Goal: Information Seeking & Learning: Learn about a topic

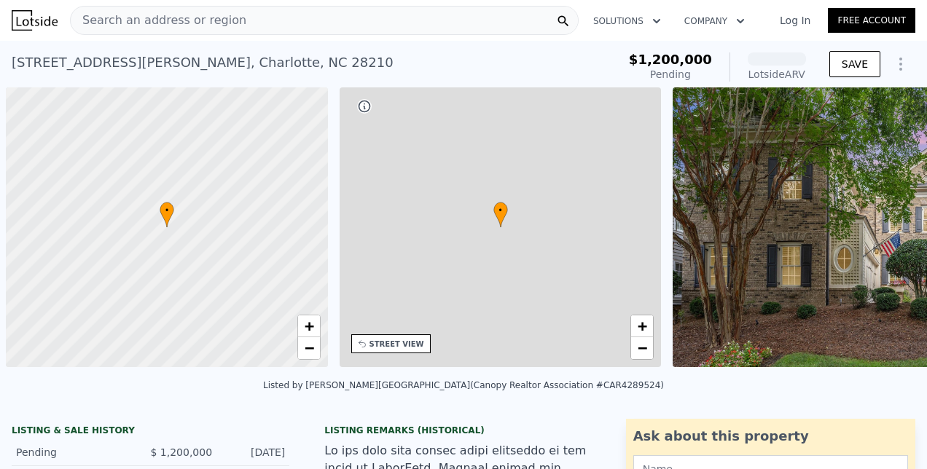
scroll to position [0, 6]
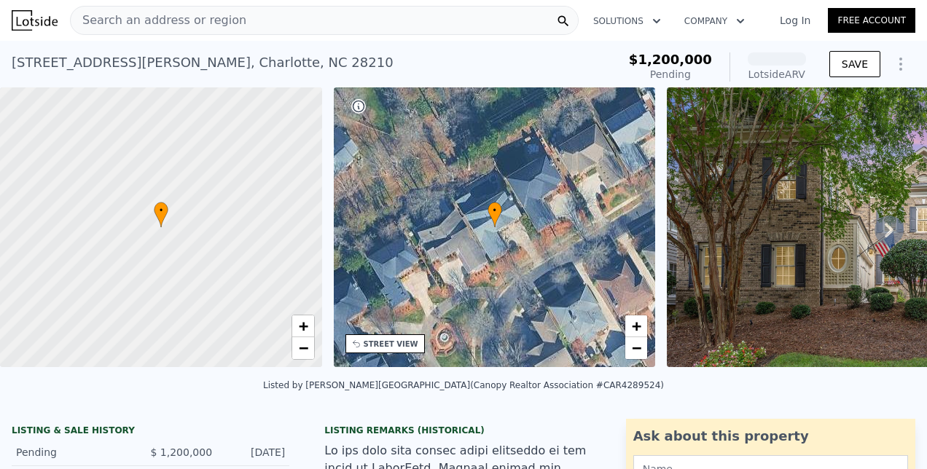
click at [271, 23] on div "Search an address or region" at bounding box center [324, 20] width 509 height 29
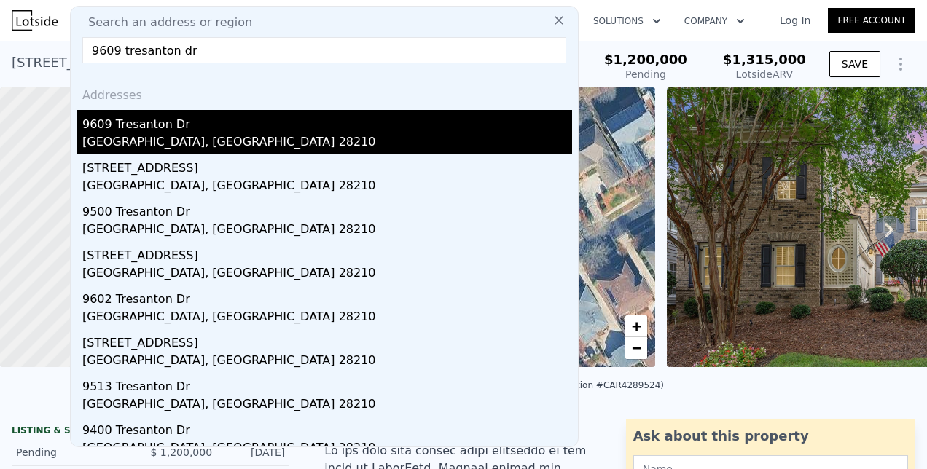
type input "9609 tresanton dr"
click at [163, 133] on div "[GEOGRAPHIC_DATA], [GEOGRAPHIC_DATA] 28210" at bounding box center [327, 143] width 490 height 20
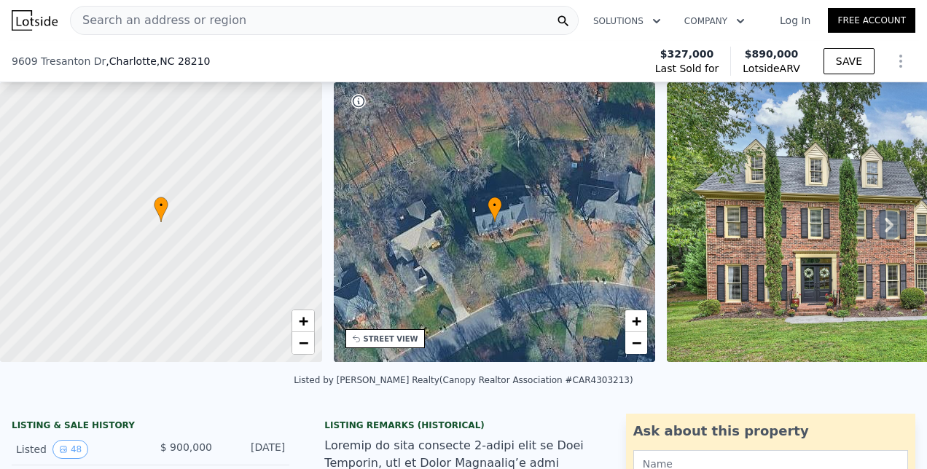
scroll to position [159, 0]
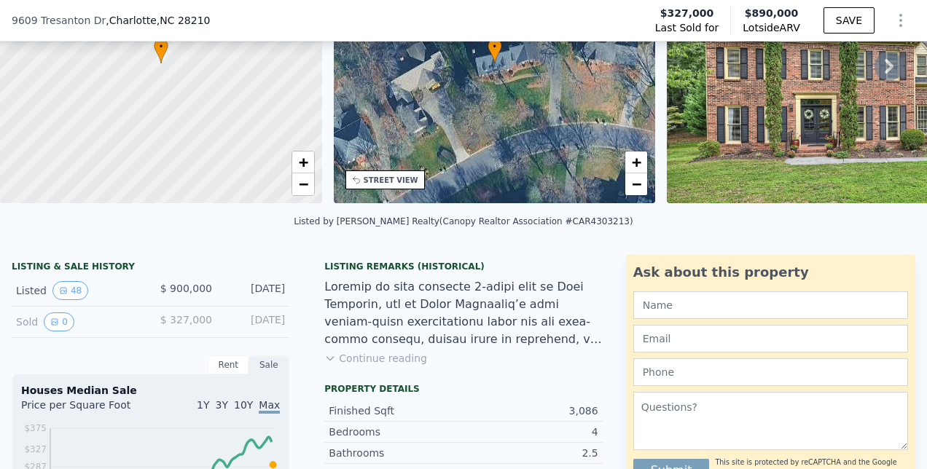
click at [334, 365] on button "Continue reading" at bounding box center [375, 358] width 103 height 15
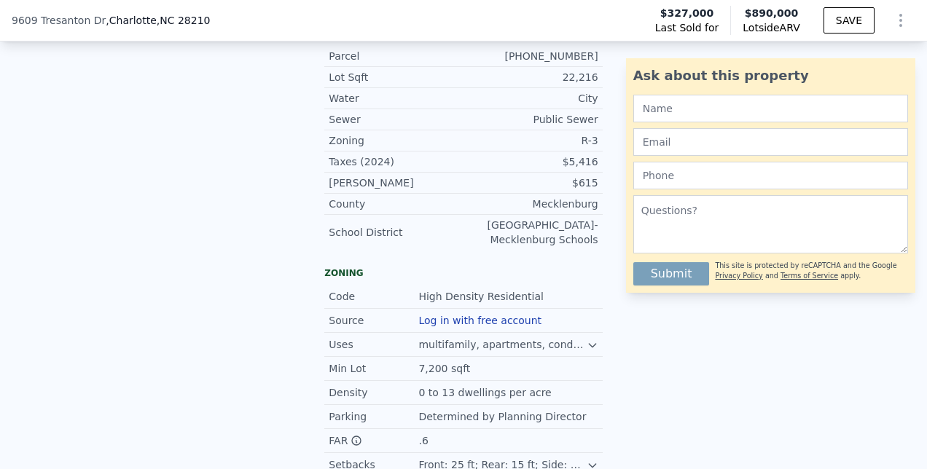
scroll to position [1765, 0]
click at [529, 456] on div "Front: 25 ft; Rear: 15 ft; Side: 5 ft one side, 10 ft other" at bounding box center [502, 463] width 168 height 15
click at [587, 458] on icon at bounding box center [593, 464] width 12 height 12
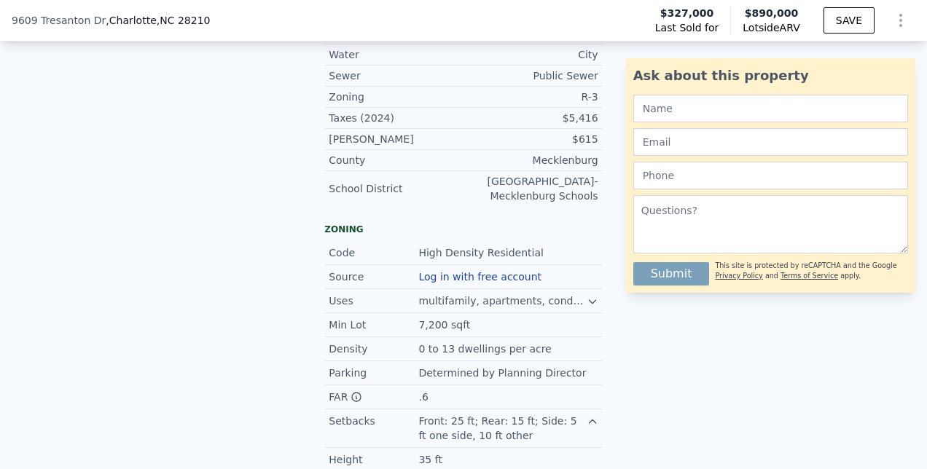
scroll to position [1807, 0]
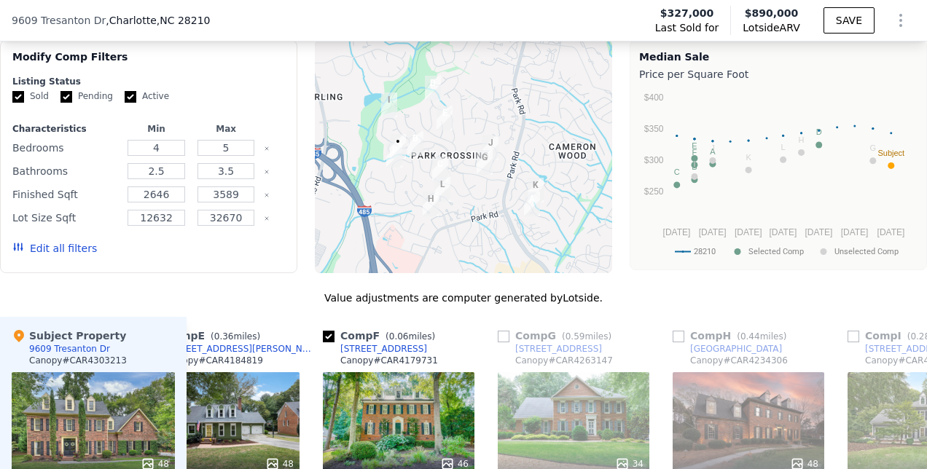
scroll to position [2537, 0]
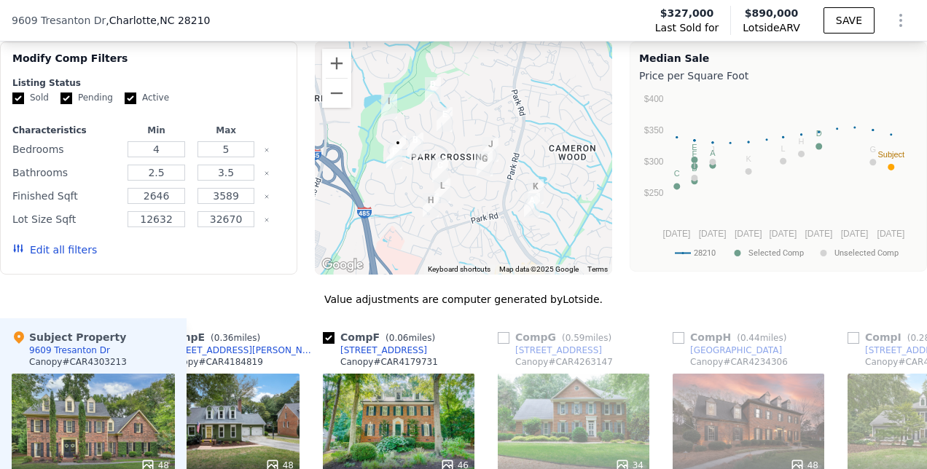
click at [548, 453] on div at bounding box center [574, 466] width 152 height 26
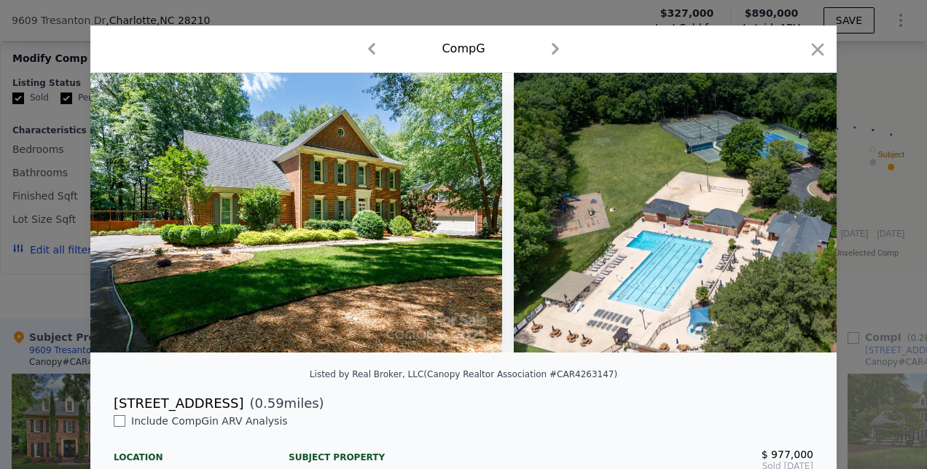
scroll to position [0, 14109]
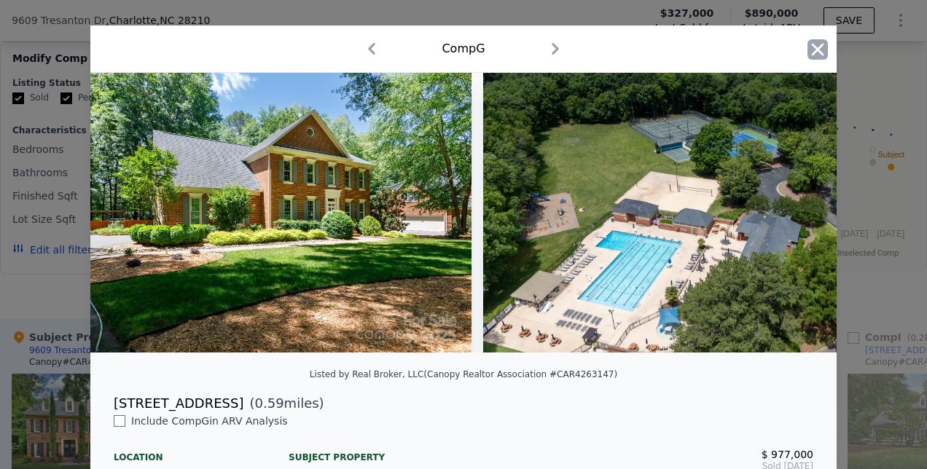
click at [810, 58] on icon "button" at bounding box center [817, 49] width 20 height 20
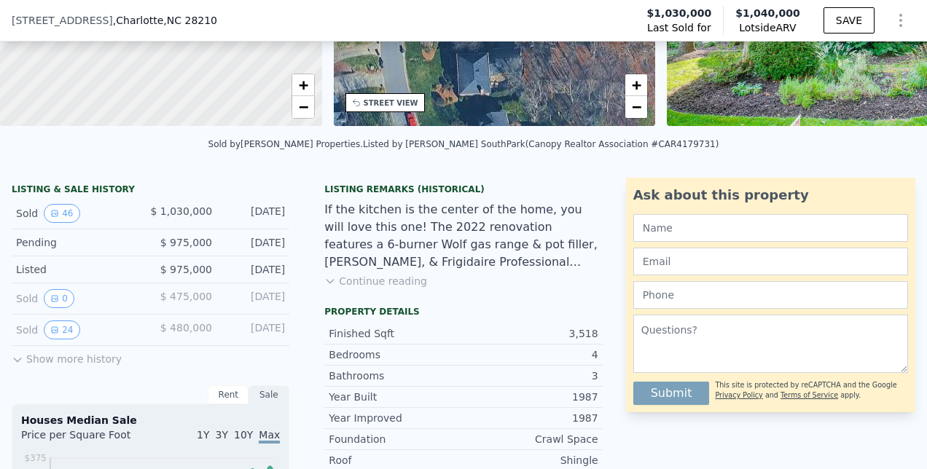
scroll to position [238, 0]
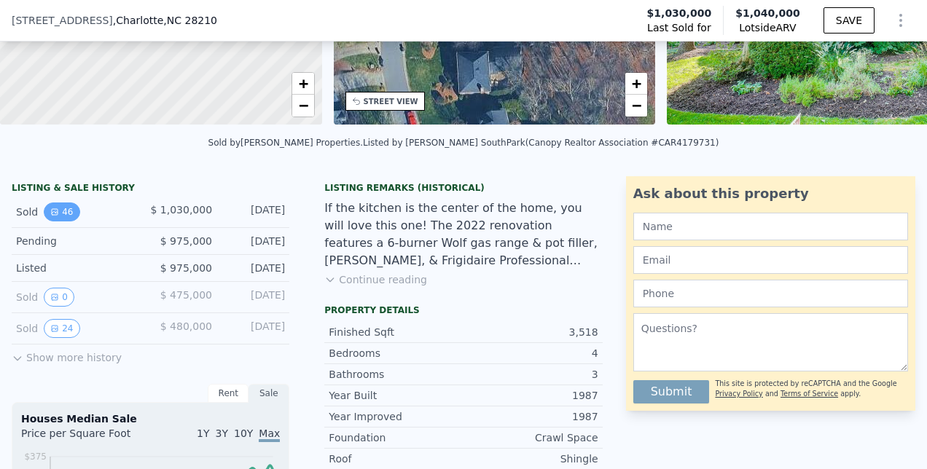
click at [66, 222] on button "46" at bounding box center [62, 212] width 36 height 19
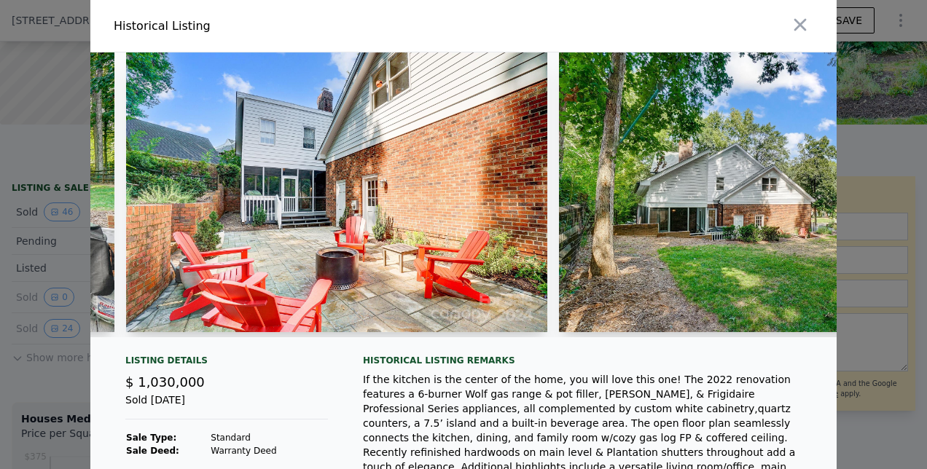
scroll to position [0, 17753]
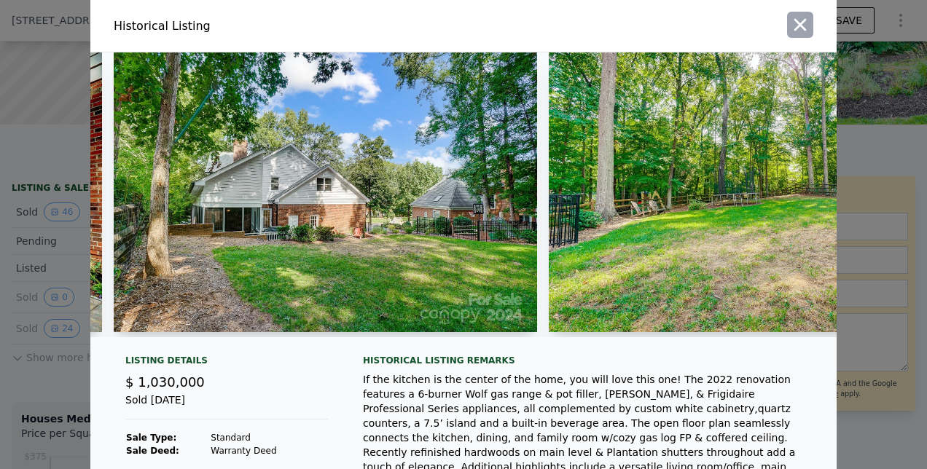
click at [797, 26] on icon "button" at bounding box center [800, 25] width 20 height 20
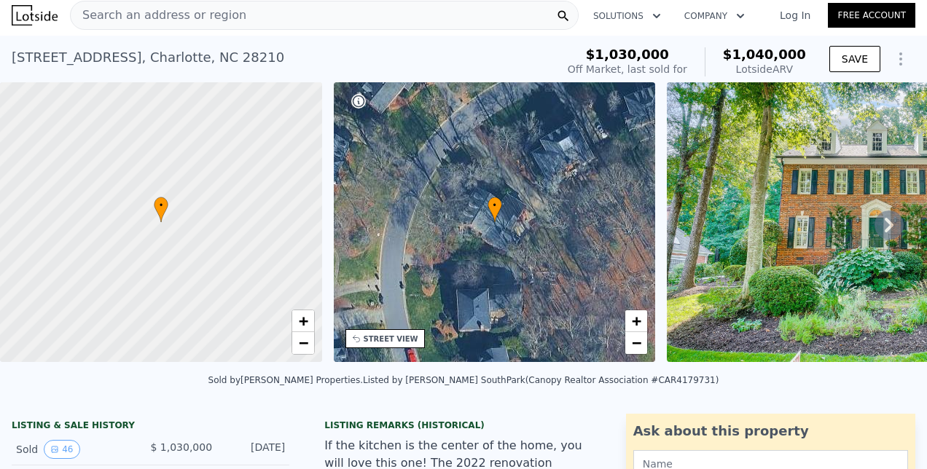
scroll to position [4, 0]
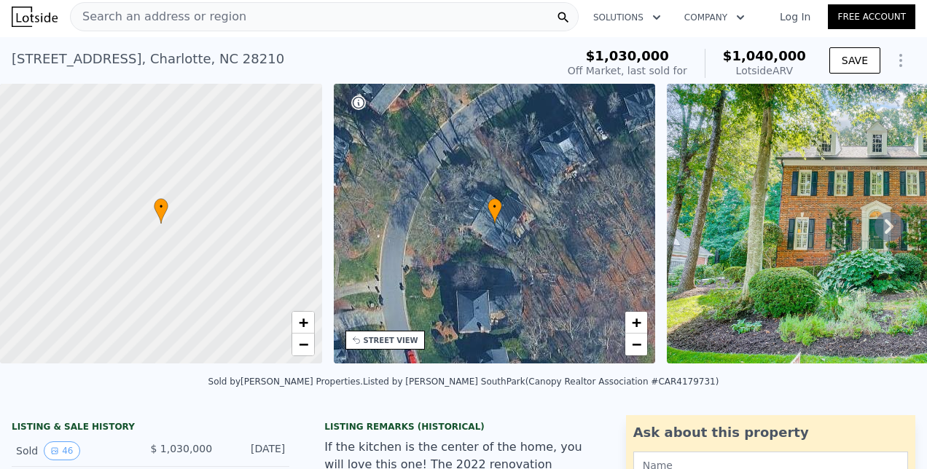
click at [883, 224] on icon at bounding box center [888, 226] width 29 height 29
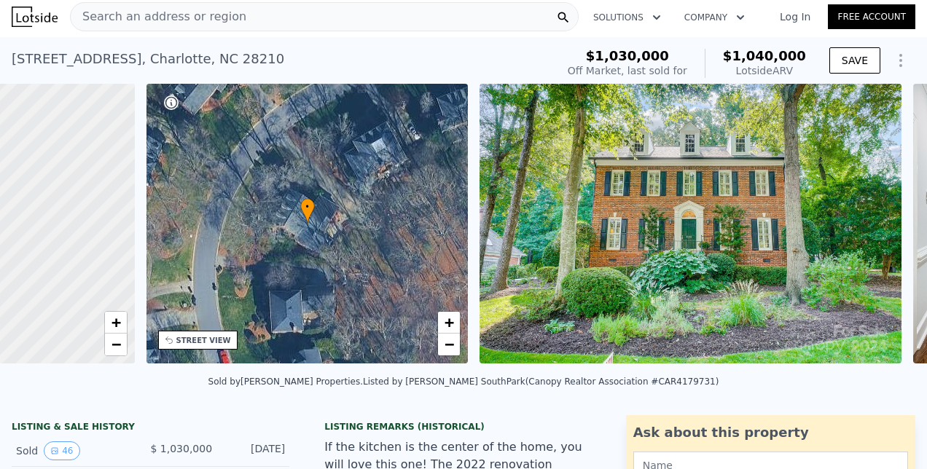
scroll to position [0, 339]
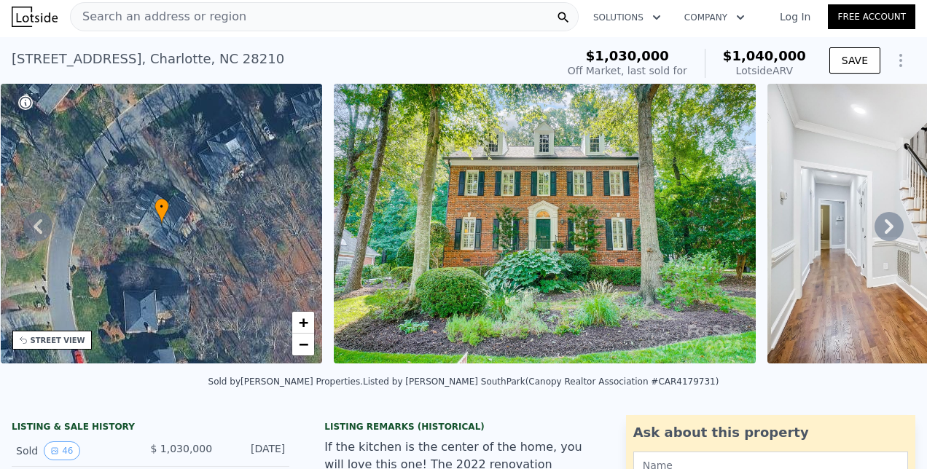
click at [883, 224] on icon at bounding box center [888, 226] width 29 height 29
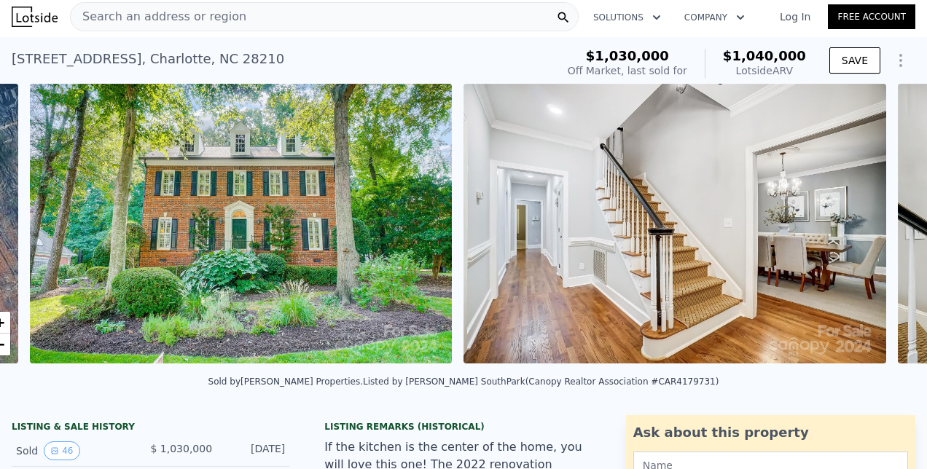
scroll to position [0, 667]
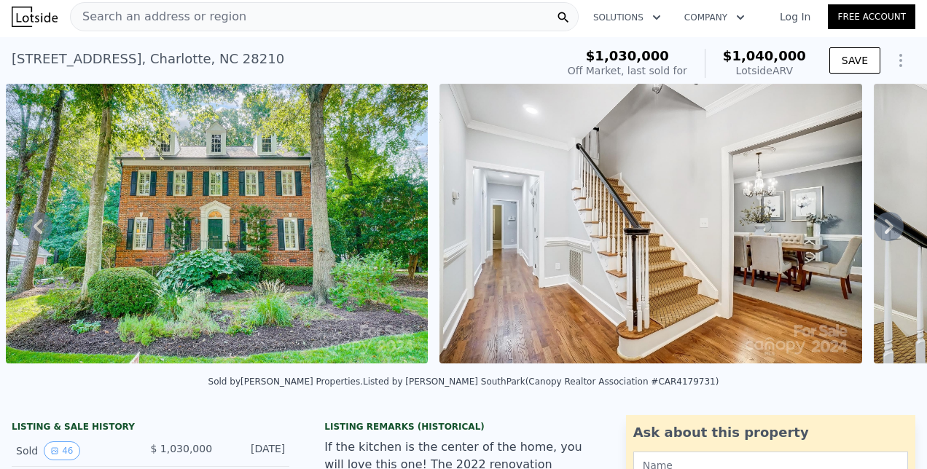
click at [883, 224] on icon at bounding box center [888, 226] width 29 height 29
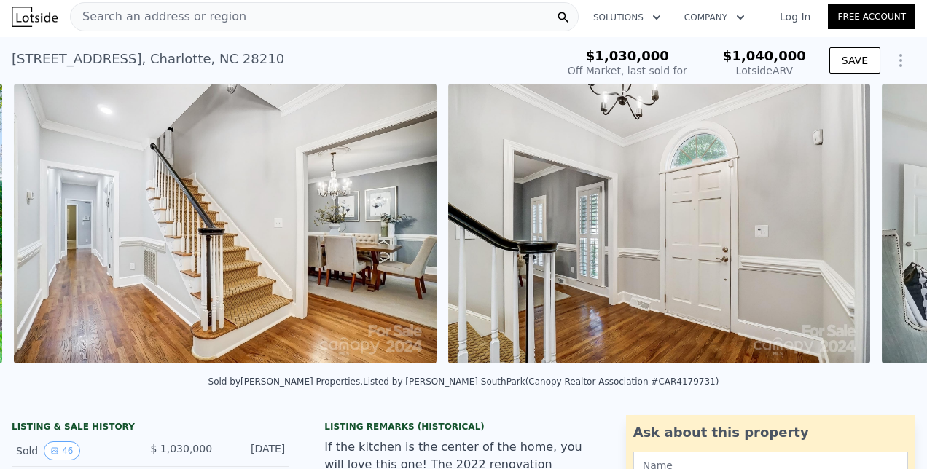
scroll to position [0, 1100]
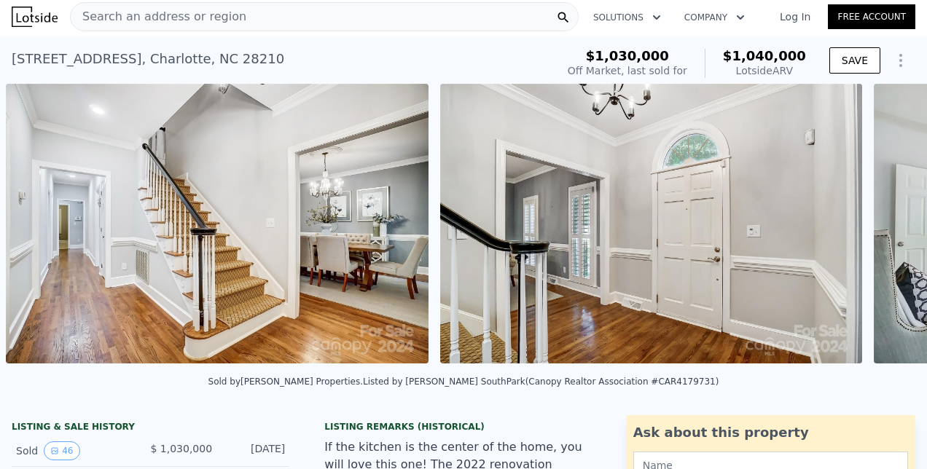
click at [883, 224] on div "• + − • + − STREET VIEW Loading... SATELLITE VIEW" at bounding box center [463, 226] width 927 height 285
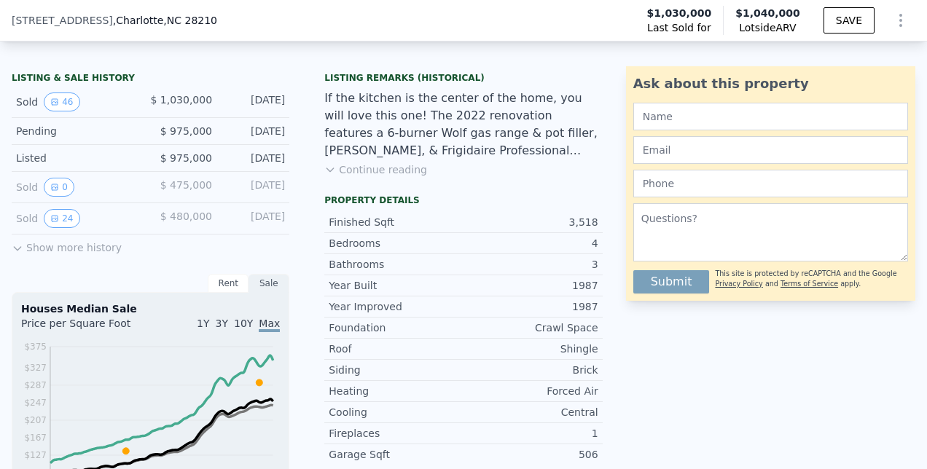
scroll to position [350, 0]
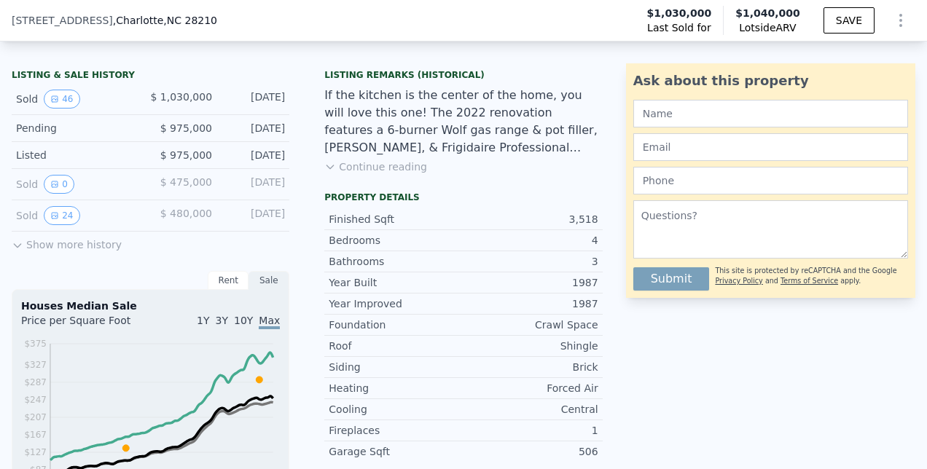
click at [362, 186] on div "Listing Remarks (Historical) Continue reading" at bounding box center [463, 127] width 301 height 117
click at [356, 184] on div "Listing Remarks (Historical) Continue reading" at bounding box center [463, 127] width 301 height 117
click at [362, 174] on button "Continue reading" at bounding box center [375, 167] width 103 height 15
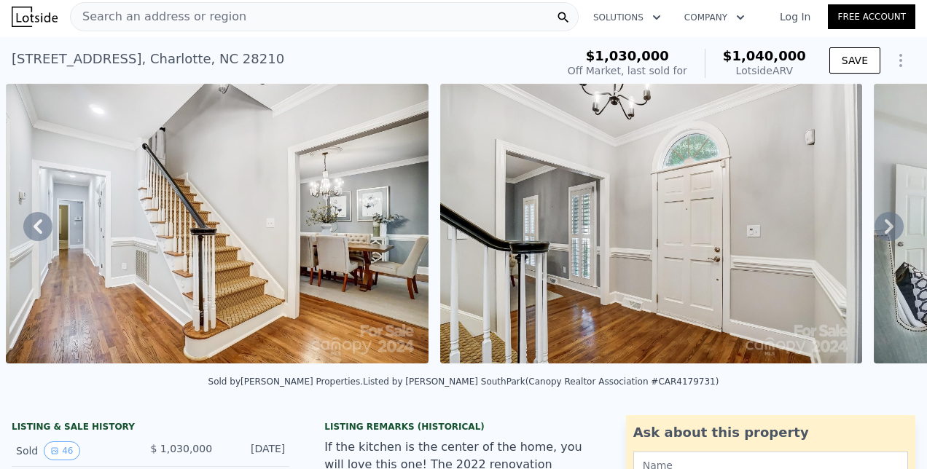
scroll to position [3, 0]
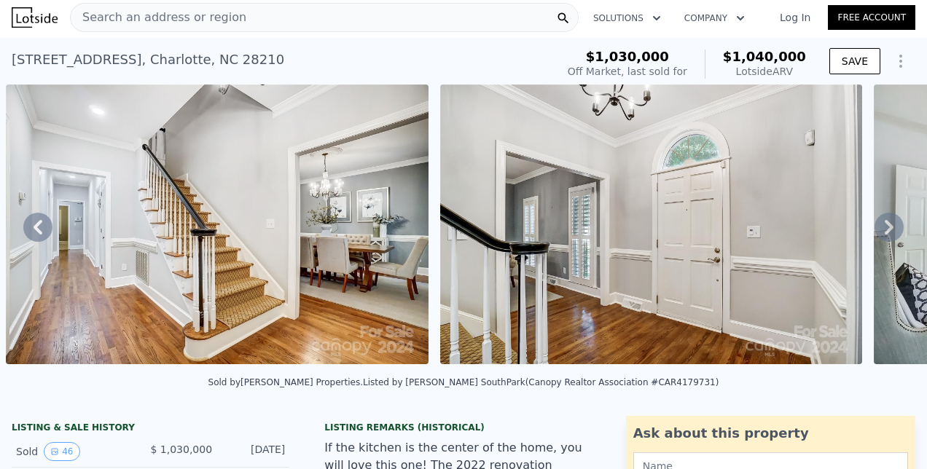
click at [885, 232] on icon at bounding box center [889, 227] width 9 height 15
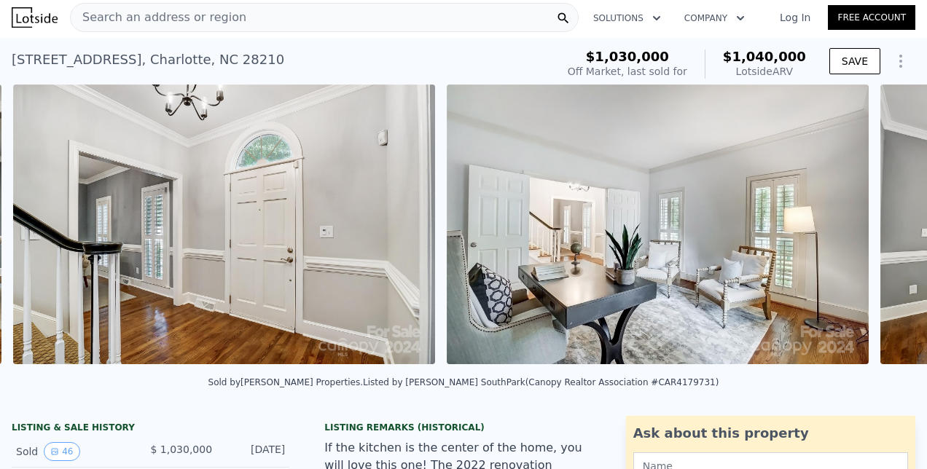
scroll to position [0, 1535]
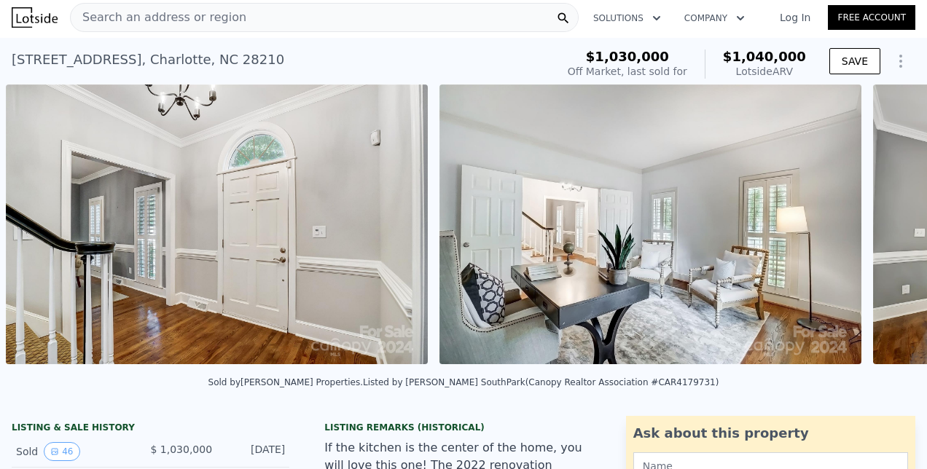
click at [881, 232] on div "• + − • + − STREET VIEW Loading... SATELLITE VIEW" at bounding box center [463, 227] width 927 height 285
click at [885, 232] on icon at bounding box center [889, 227] width 9 height 15
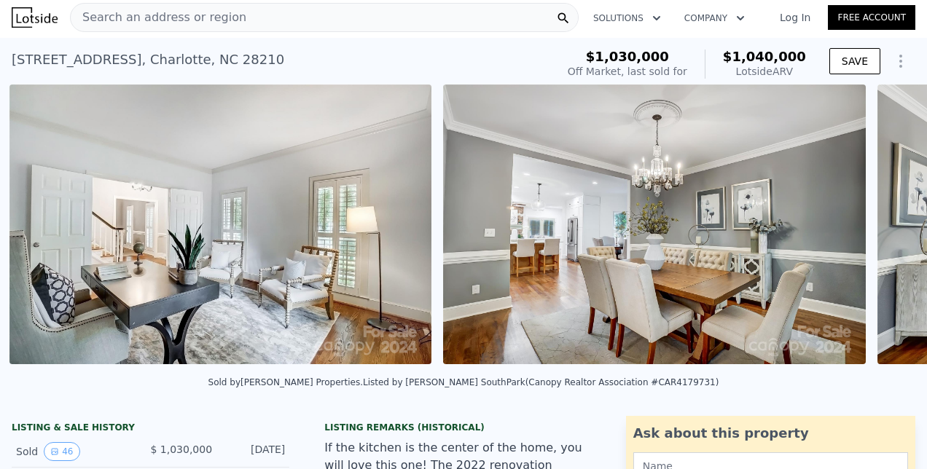
scroll to position [0, 1968]
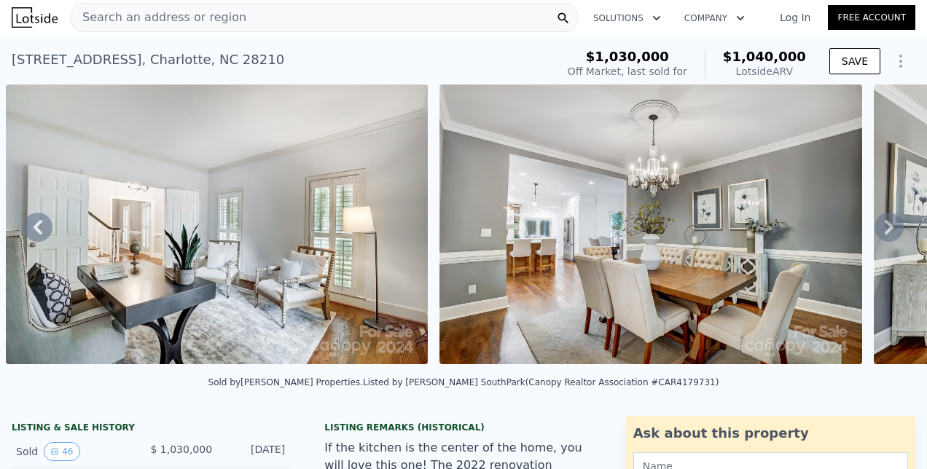
click at [885, 232] on icon at bounding box center [889, 227] width 9 height 15
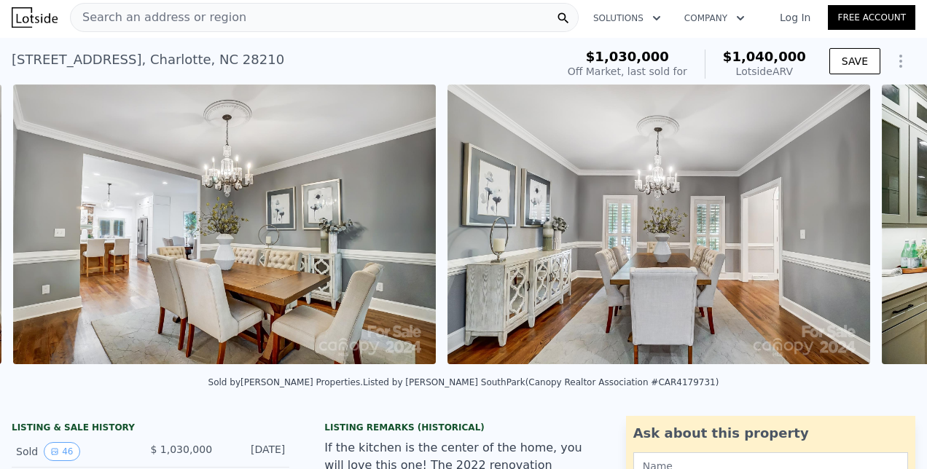
scroll to position [0, 2402]
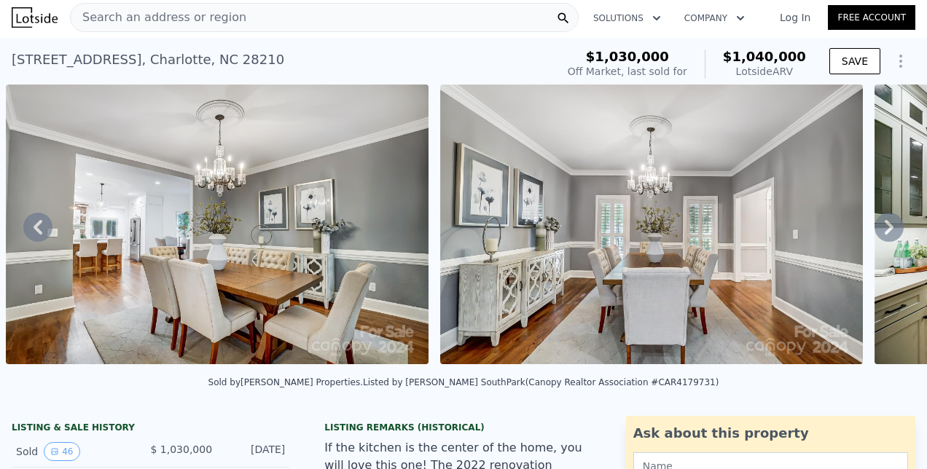
click at [881, 232] on div "• + − • + − STREET VIEW Loading... SATELLITE VIEW" at bounding box center [463, 227] width 927 height 285
click at [885, 232] on icon at bounding box center [889, 227] width 9 height 15
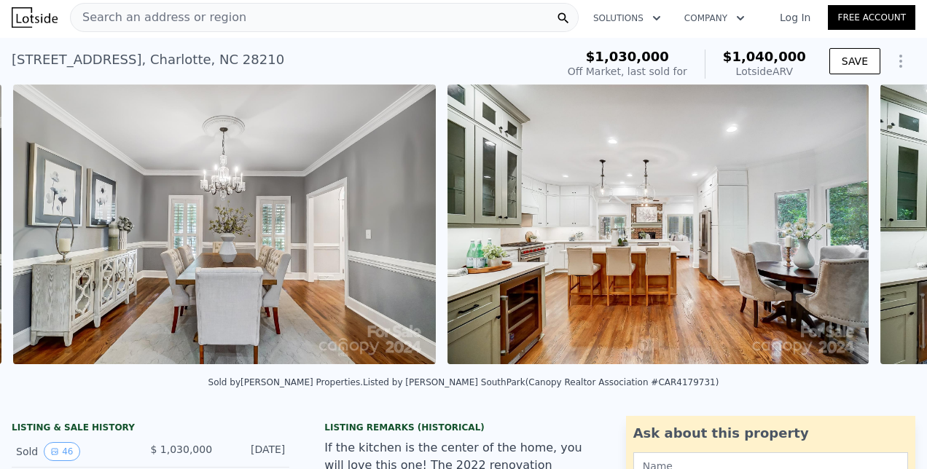
scroll to position [0, 2836]
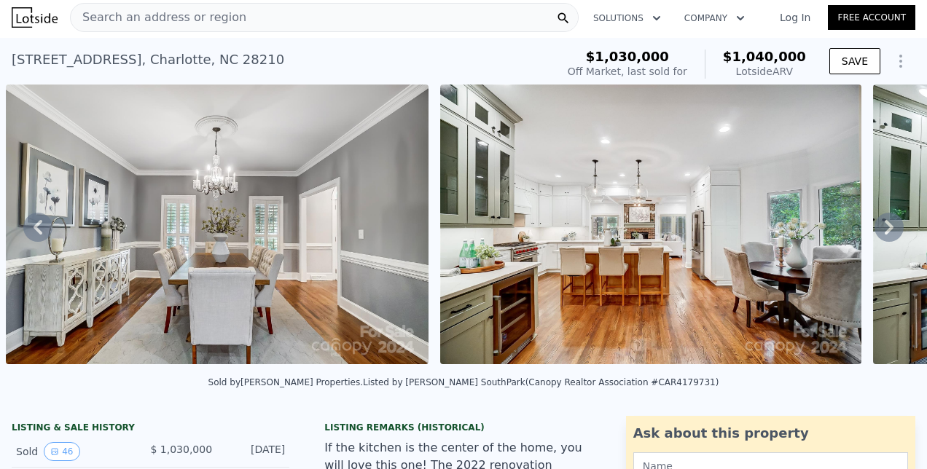
click at [885, 232] on icon at bounding box center [889, 227] width 9 height 15
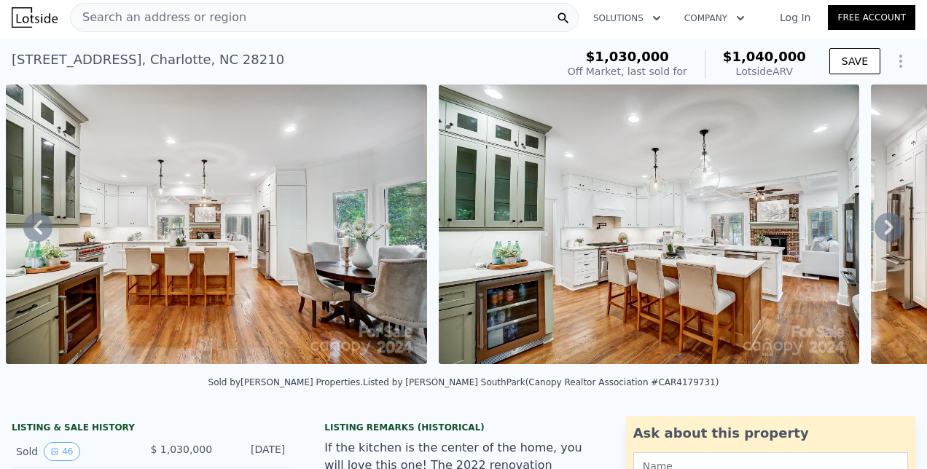
click at [885, 232] on icon at bounding box center [889, 227] width 9 height 15
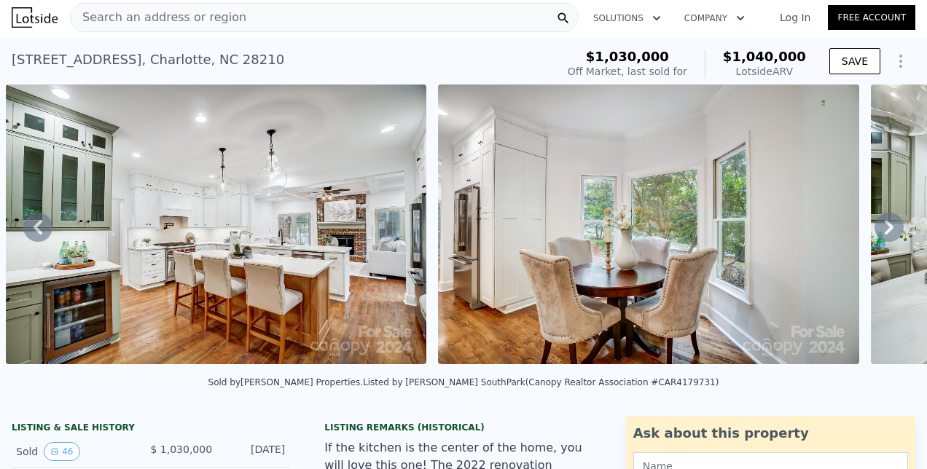
click at [885, 232] on icon at bounding box center [889, 227] width 9 height 15
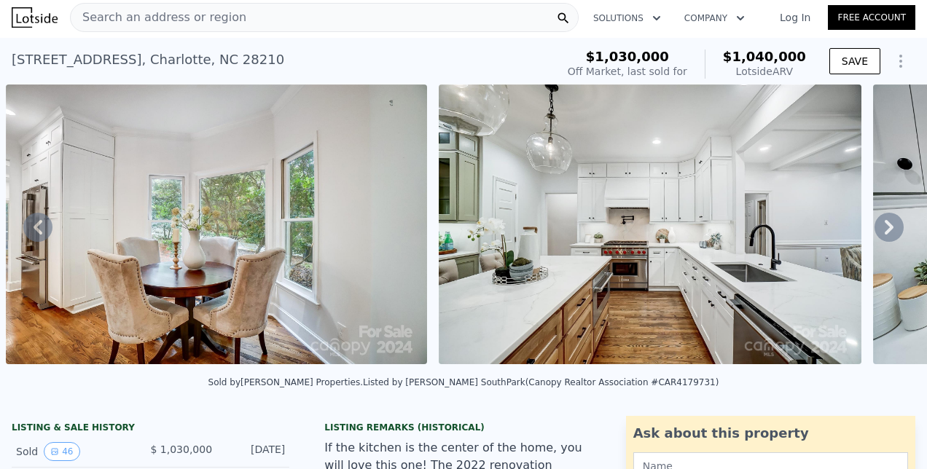
click at [882, 233] on icon at bounding box center [888, 227] width 29 height 29
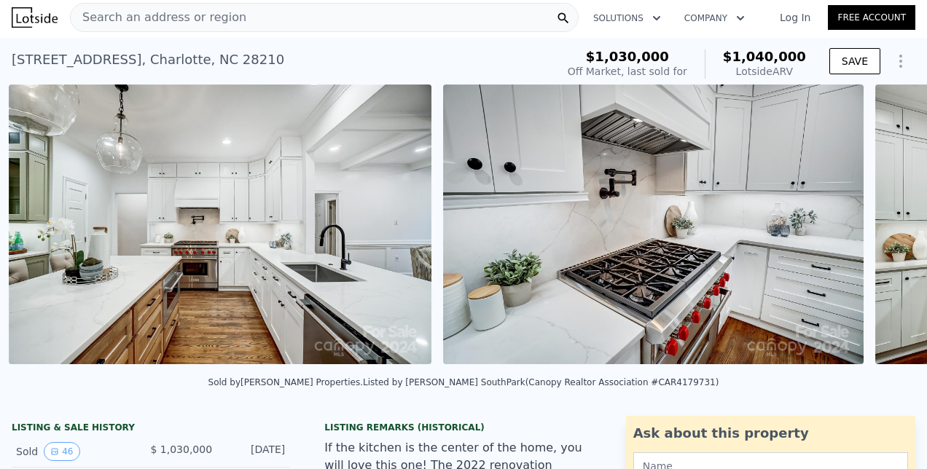
scroll to position [0, 4568]
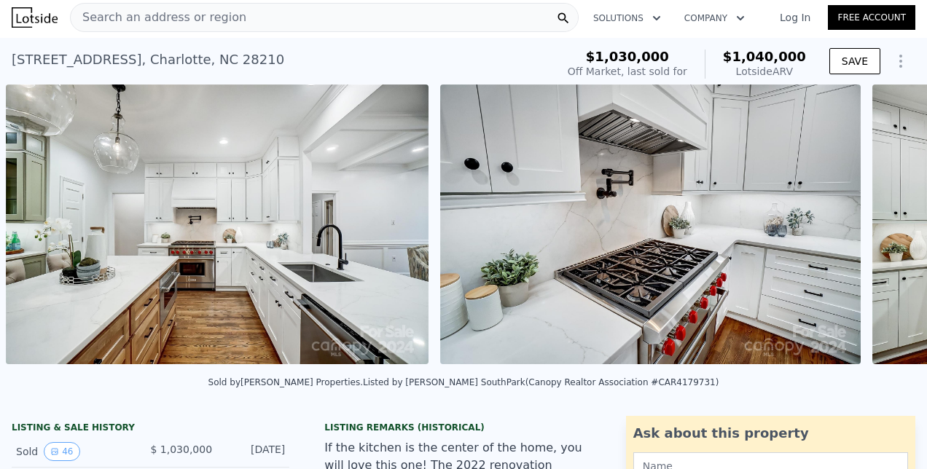
click at [886, 235] on div "• + − • + − STREET VIEW Loading... SATELLITE VIEW" at bounding box center [463, 227] width 927 height 285
click at [886, 234] on icon at bounding box center [888, 227] width 29 height 29
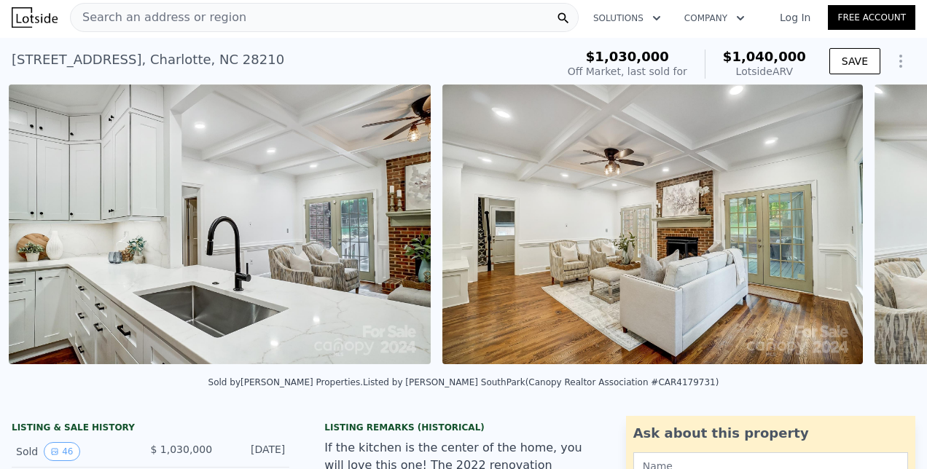
scroll to position [0, 5434]
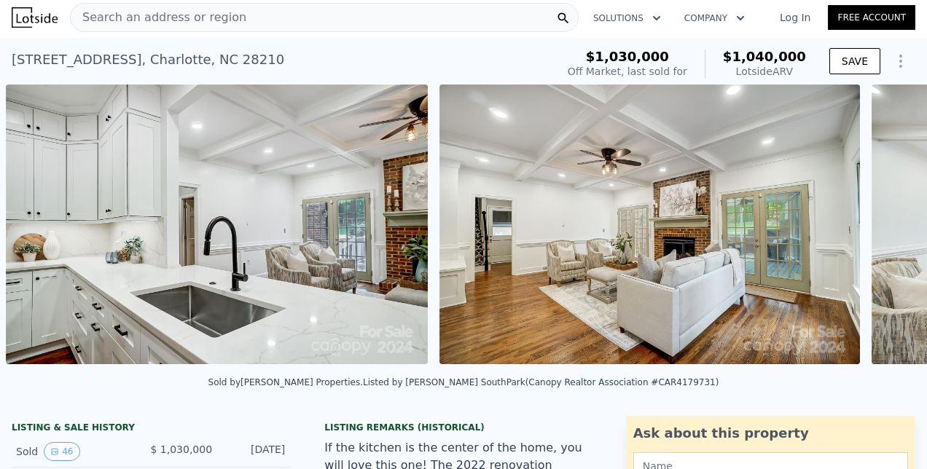
click at [886, 234] on div "• + − • + − STREET VIEW Loading... SATELLITE VIEW" at bounding box center [463, 227] width 927 height 285
click at [886, 234] on icon at bounding box center [888, 227] width 29 height 29
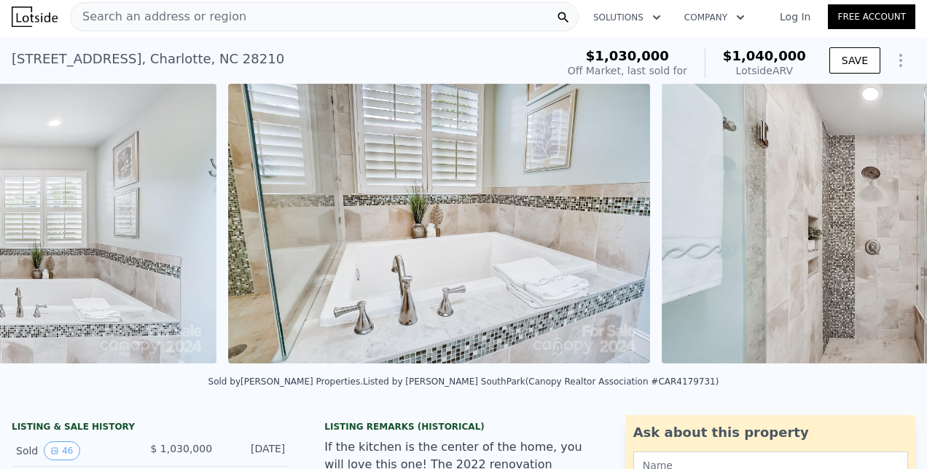
scroll to position [0, 11069]
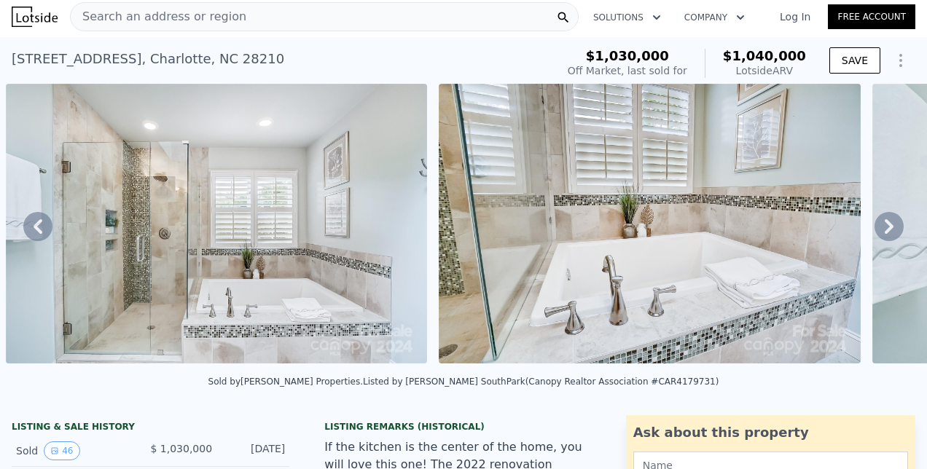
click at [885, 232] on icon at bounding box center [888, 226] width 29 height 29
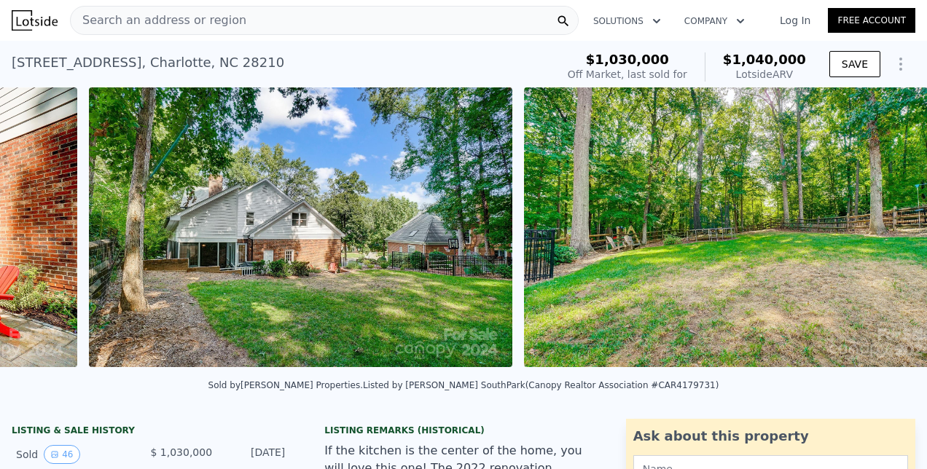
scroll to position [0, 18431]
